Goal: Book appointment/travel/reservation

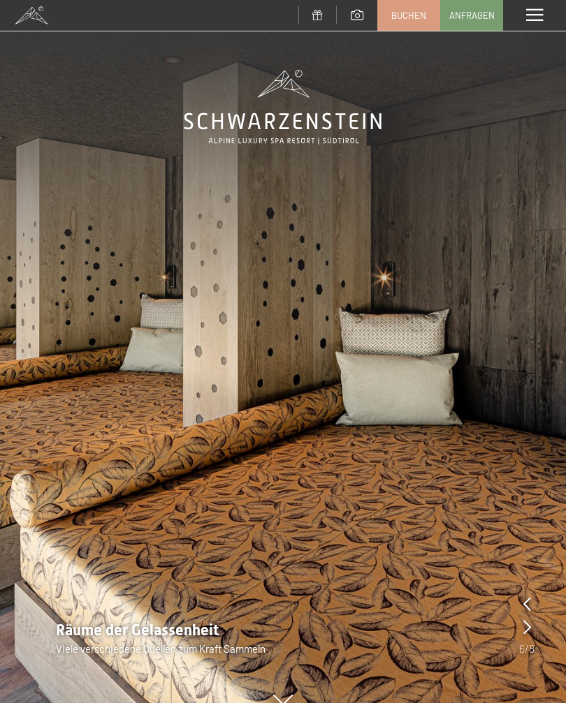
click at [534, 9] on span at bounding box center [534, 15] width 17 height 13
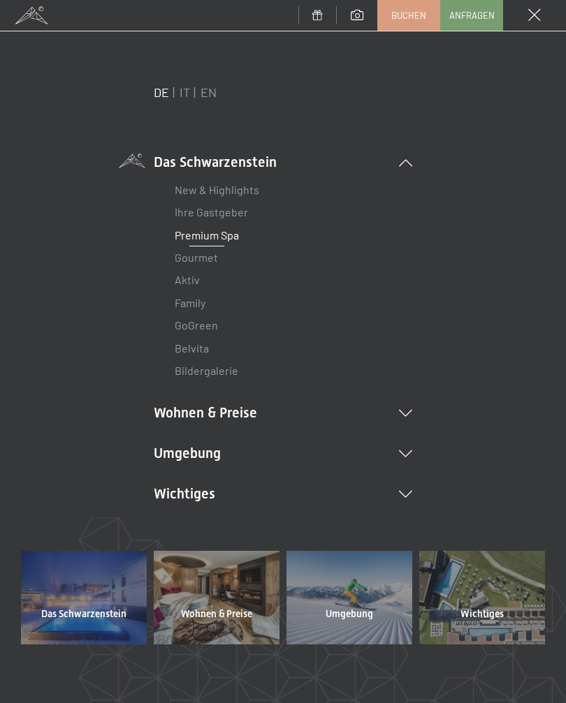
click at [170, 414] on li "Wohnen & Preise Inklusivleistungen Zimmer & Preise Liste Angebote Liste Familie…" at bounding box center [283, 413] width 258 height 20
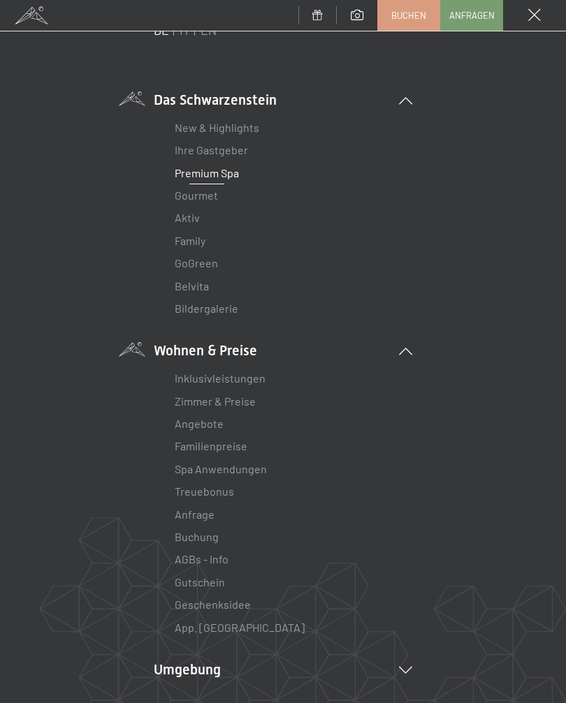
scroll to position [63, 0]
click at [189, 404] on link "Zimmer & Preise" at bounding box center [215, 400] width 81 height 13
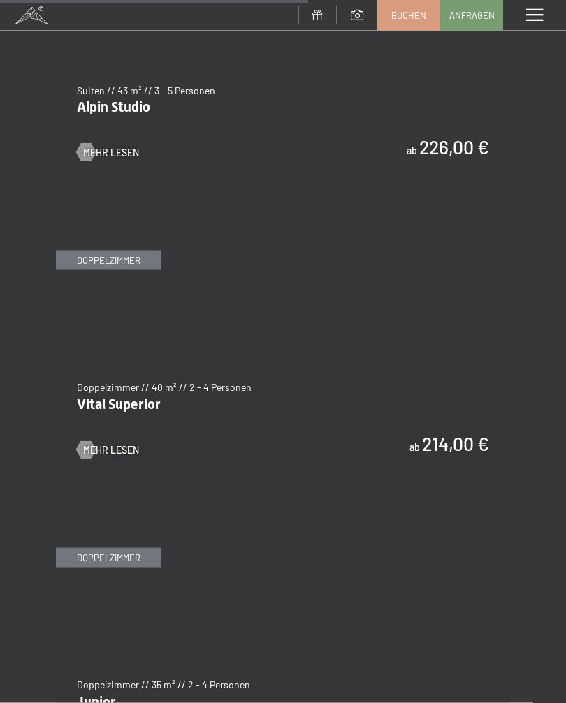
scroll to position [2904, 0]
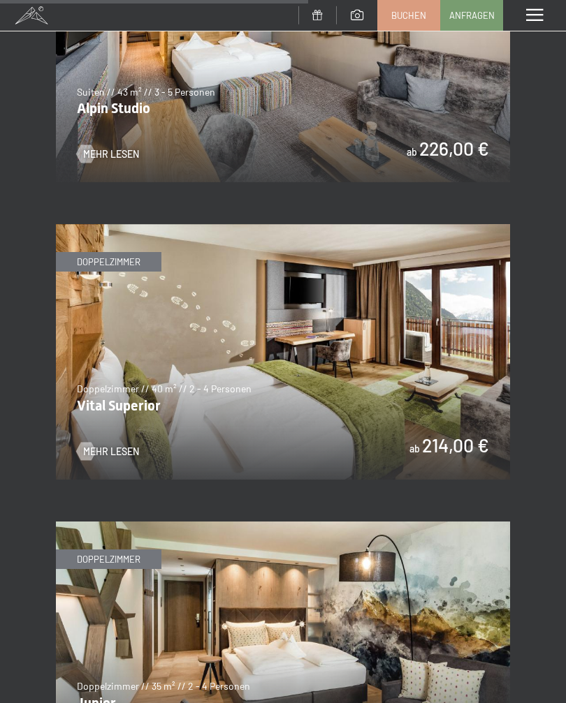
click at [91, 252] on img at bounding box center [283, 352] width 454 height 256
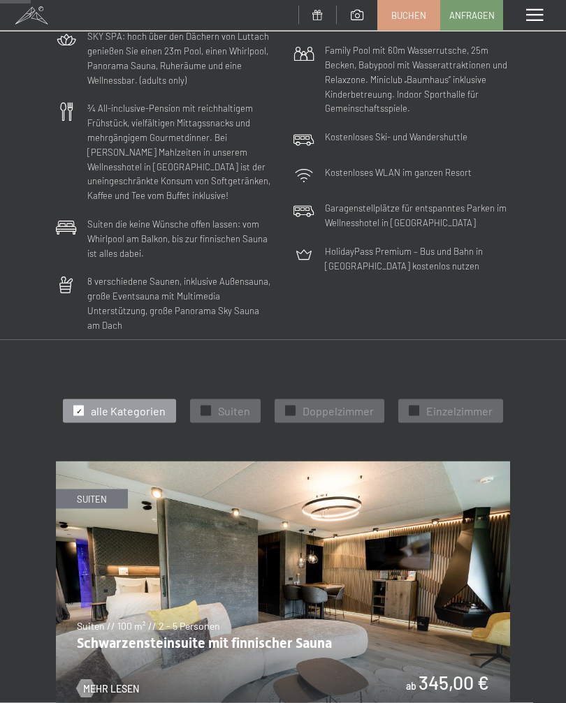
click at [325, 404] on span "Doppelzimmer" at bounding box center [337, 411] width 71 height 15
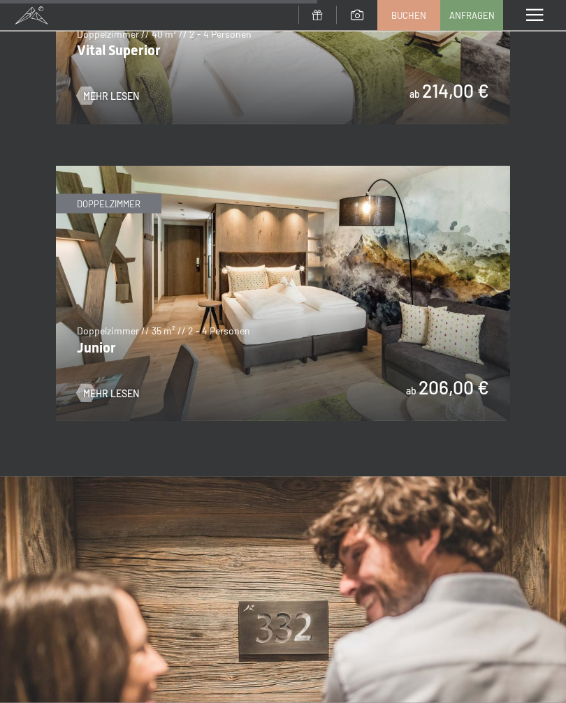
scroll to position [1473, 0]
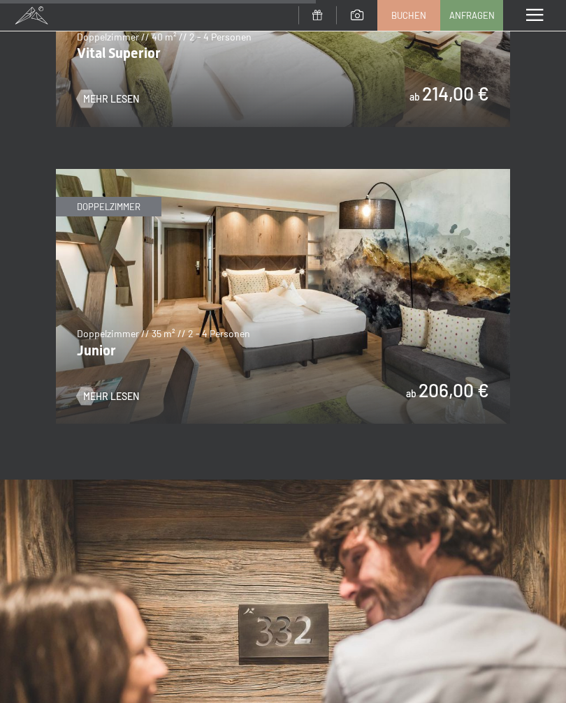
click at [132, 307] on img at bounding box center [283, 297] width 454 height 256
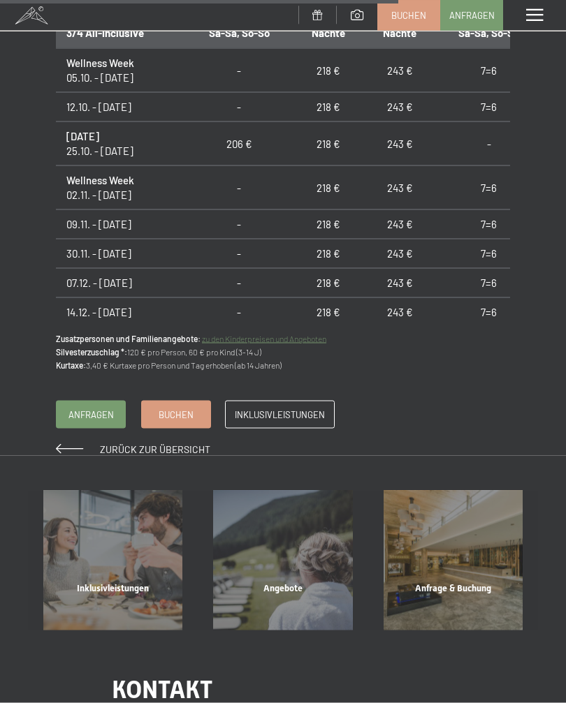
scroll to position [1138, 0]
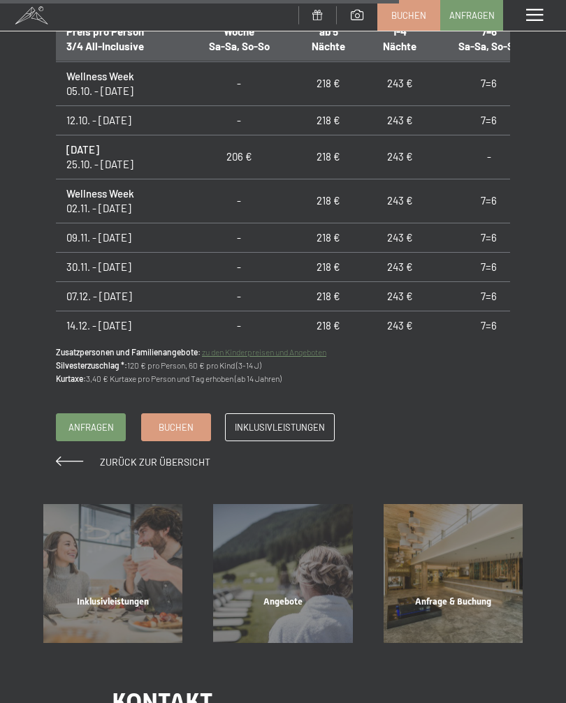
click at [272, 596] on div "Angebote" at bounding box center [283, 619] width 170 height 47
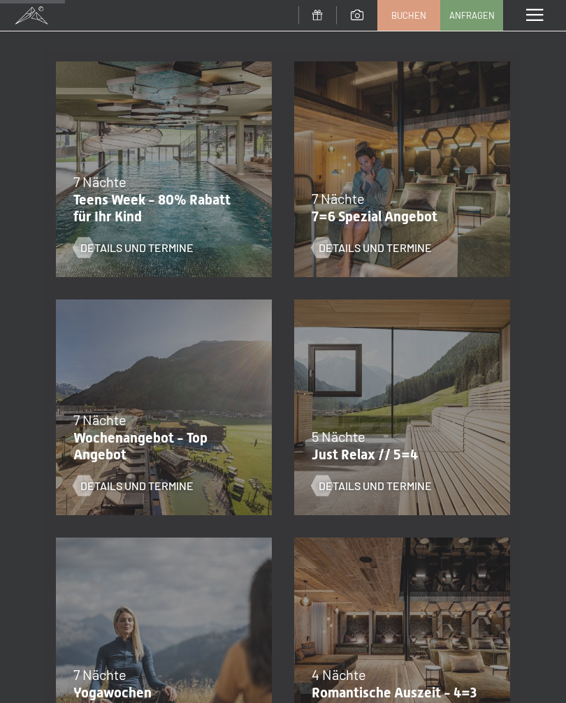
scroll to position [272, 0]
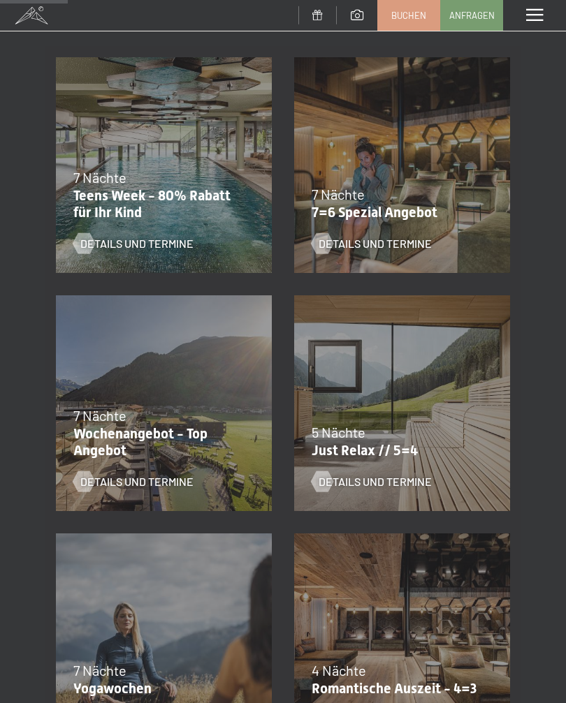
click at [328, 447] on p "Just Relax // 5=4" at bounding box center [399, 450] width 174 height 17
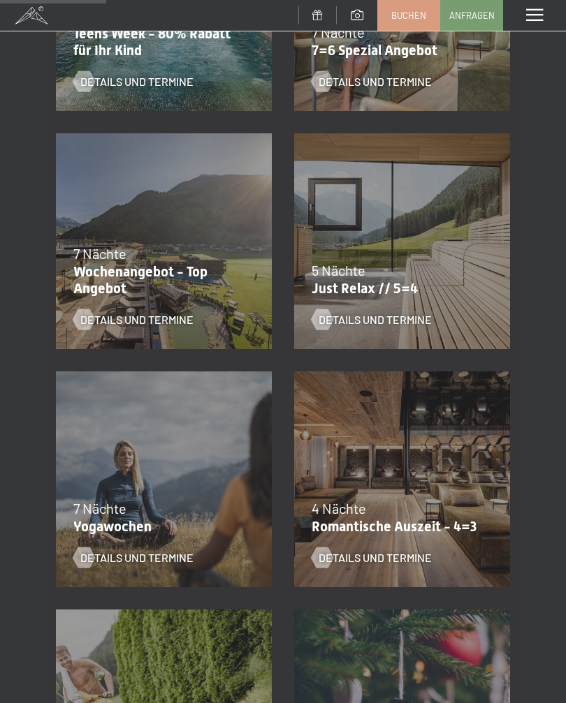
scroll to position [435, 0]
click at [345, 520] on p "Romantische Auszeit - 4=3" at bounding box center [399, 526] width 174 height 17
click at [337, 562] on span "Details und Termine" at bounding box center [374, 557] width 113 height 15
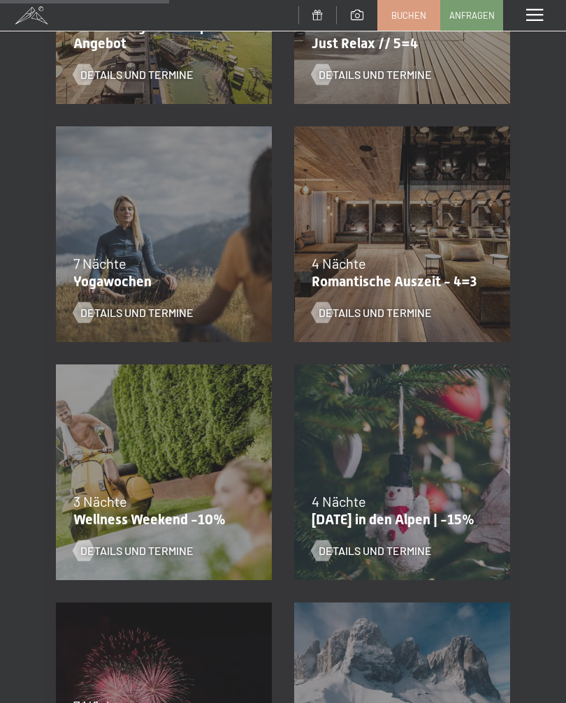
scroll to position [681, 0]
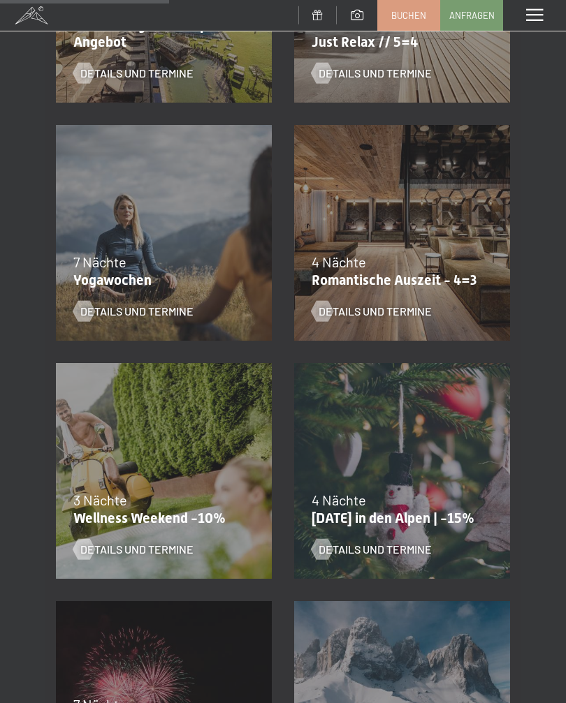
click at [112, 505] on span "3 Nächte" at bounding box center [100, 500] width 54 height 17
click at [78, 540] on div at bounding box center [84, 549] width 12 height 21
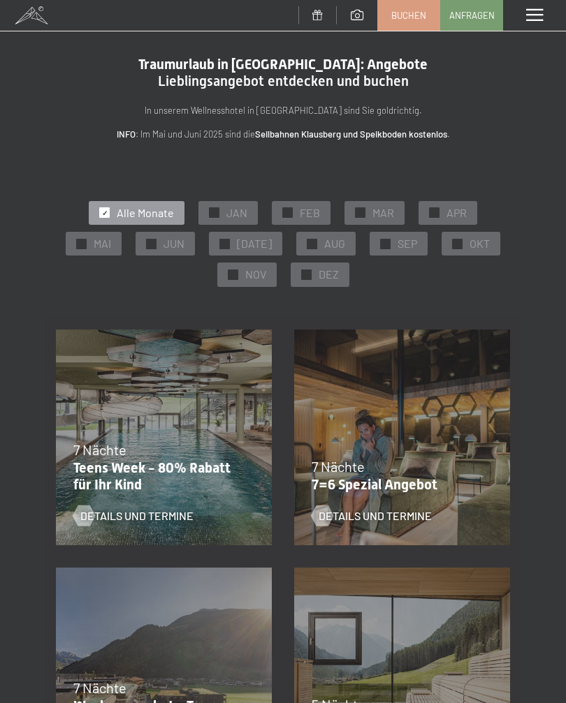
click at [457, 245] on div "✓ OKT" at bounding box center [470, 244] width 59 height 24
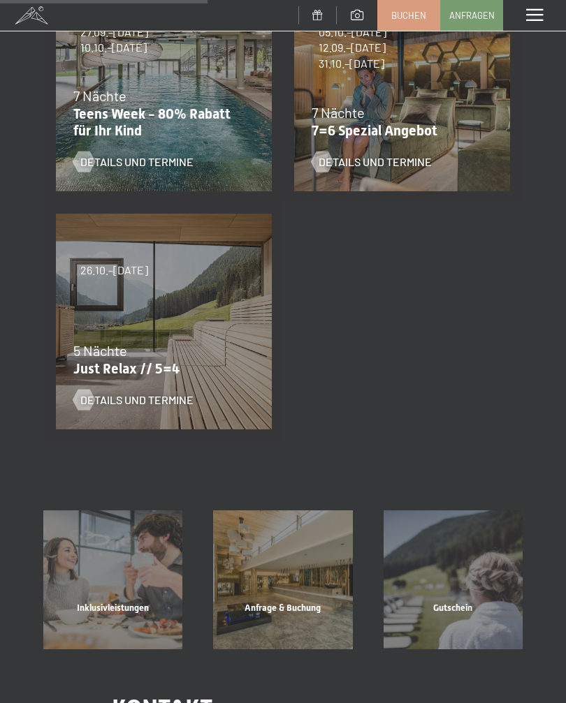
scroll to position [353, 0]
click at [109, 377] on div "Details und Termine" at bounding box center [154, 390] width 163 height 36
click at [99, 375] on div "Details und Termine" at bounding box center [154, 390] width 163 height 36
click at [85, 361] on p "Just Relax // 5=4" at bounding box center [160, 369] width 174 height 17
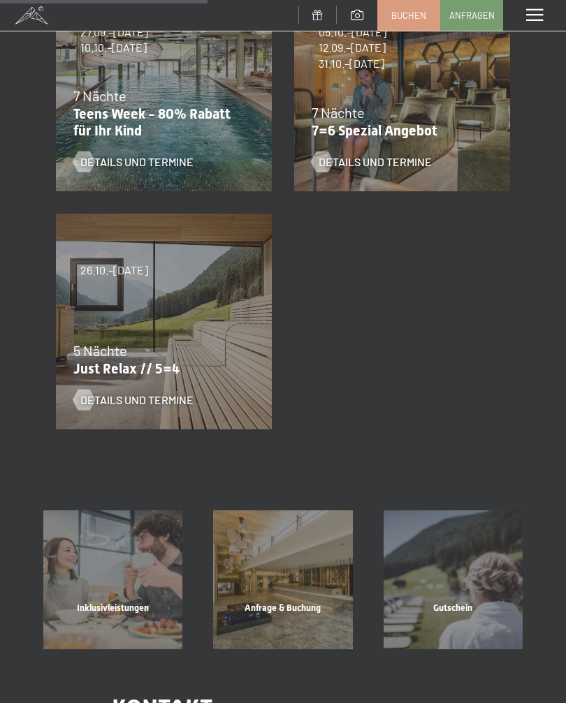
click at [105, 405] on span "Details und Termine" at bounding box center [136, 400] width 113 height 15
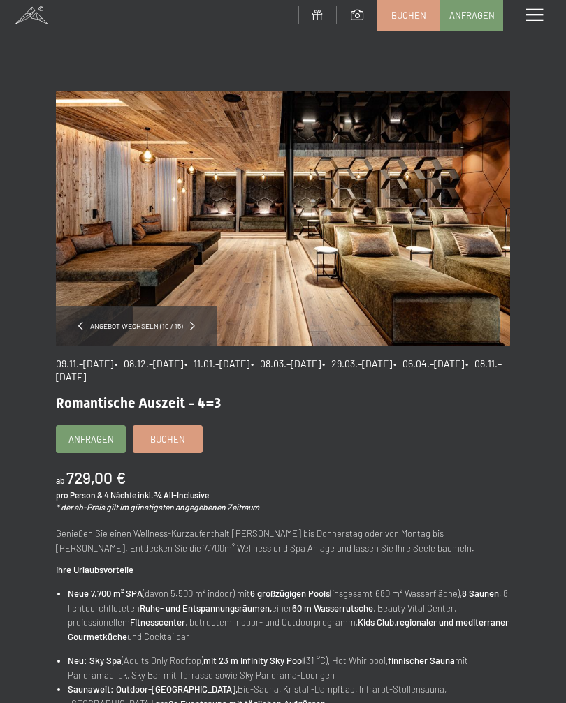
click at [156, 332] on div "Angebot wechseln (10 / 15)" at bounding box center [136, 327] width 161 height 40
click at [111, 321] on div "Angebot wechseln (10 / 15)" at bounding box center [136, 327] width 161 height 40
